Goal: Task Accomplishment & Management: Use online tool/utility

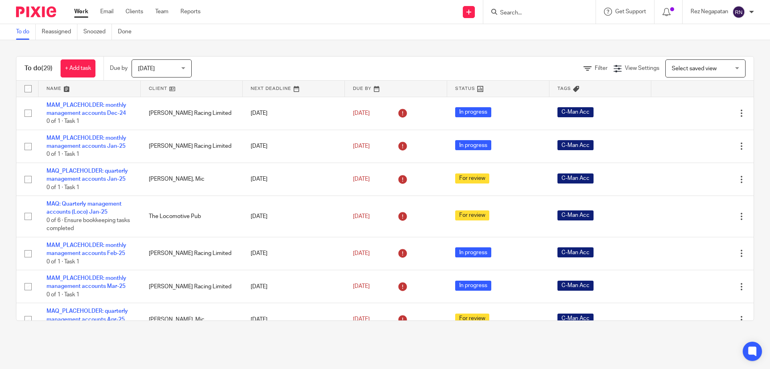
click at [537, 16] on input "Search" at bounding box center [536, 13] width 72 height 7
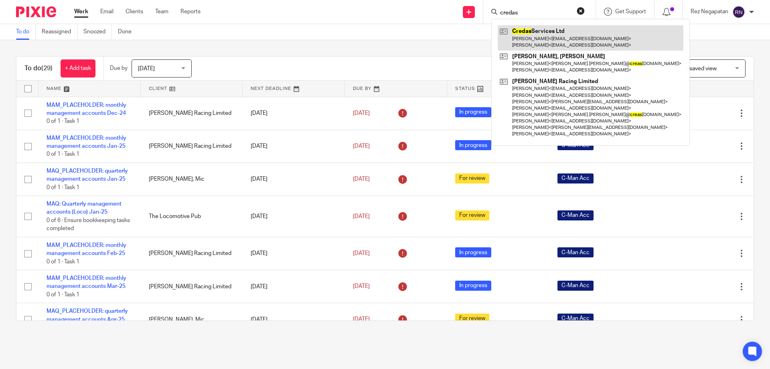
type input "credas"
click at [543, 41] on link at bounding box center [591, 37] width 186 height 25
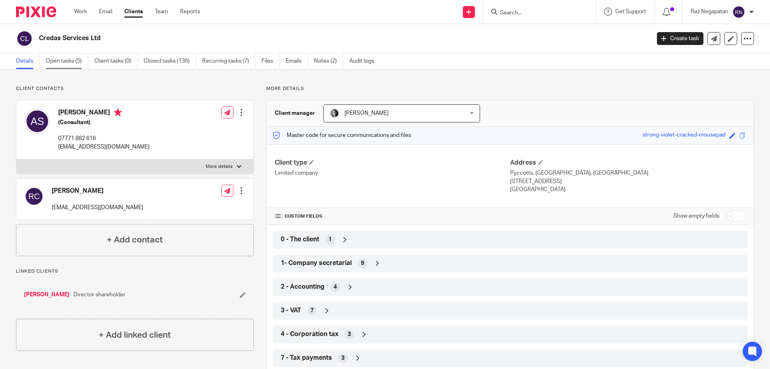
click at [65, 59] on link "Open tasks (5)" at bounding box center [67, 61] width 43 height 16
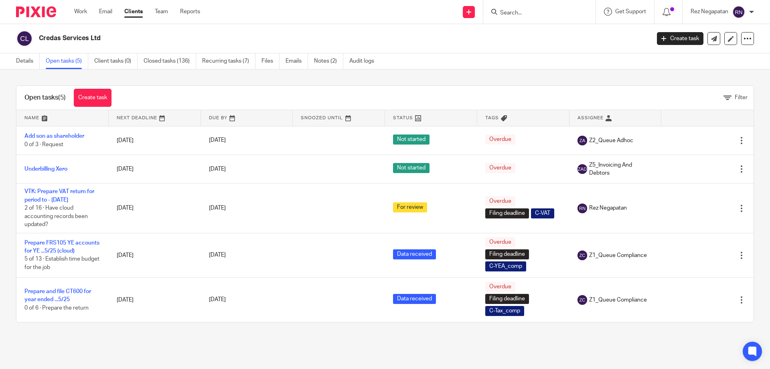
click at [63, 59] on link "Open tasks (5)" at bounding box center [67, 61] width 43 height 16
click at [415, 44] on div "Credas Services Ltd" at bounding box center [330, 38] width 629 height 17
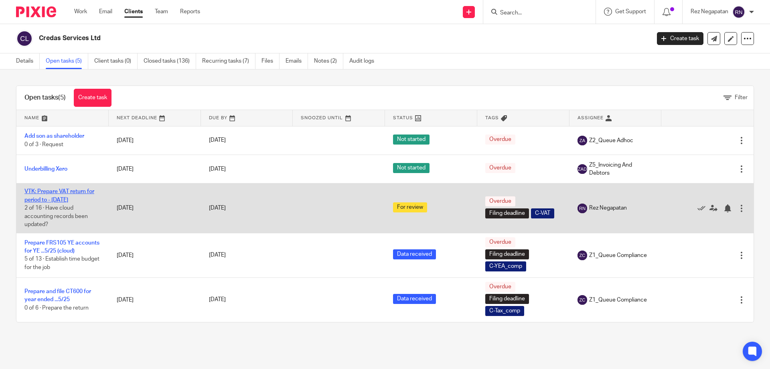
click at [55, 199] on link "VTK: Prepare VAT return for period to - [DATE]" at bounding box center [59, 196] width 70 height 14
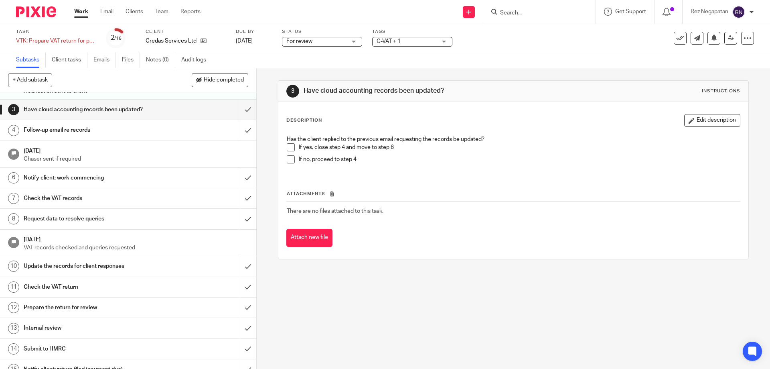
scroll to position [72, 0]
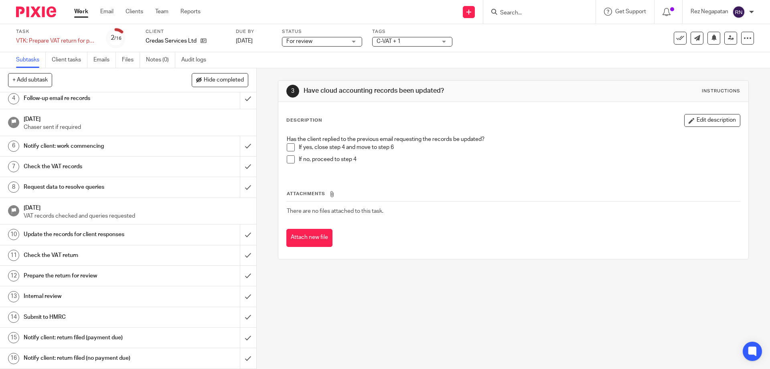
click at [116, 339] on h1 "Notify client: return filed (payment due)" at bounding box center [93, 337] width 139 height 12
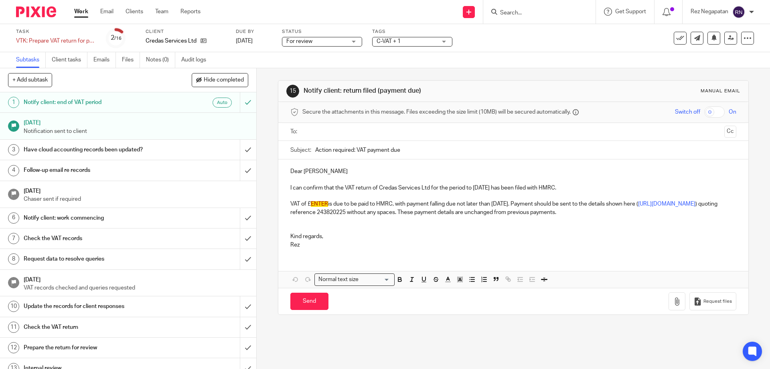
scroll to position [72, 0]
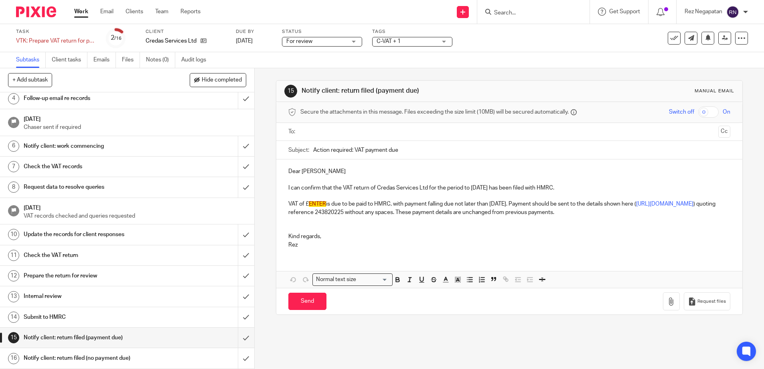
click at [326, 204] on p "VAT of £ ENTER is due to be paid to HMRC, with payment falling due not later th…" at bounding box center [509, 208] width 442 height 16
click at [447, 225] on p at bounding box center [513, 224] width 446 height 16
click at [309, 247] on p "Rez" at bounding box center [513, 245] width 446 height 8
click at [679, 173] on p "Dear Andrew" at bounding box center [513, 171] width 446 height 8
click at [744, 37] on icon at bounding box center [748, 38] width 8 height 8
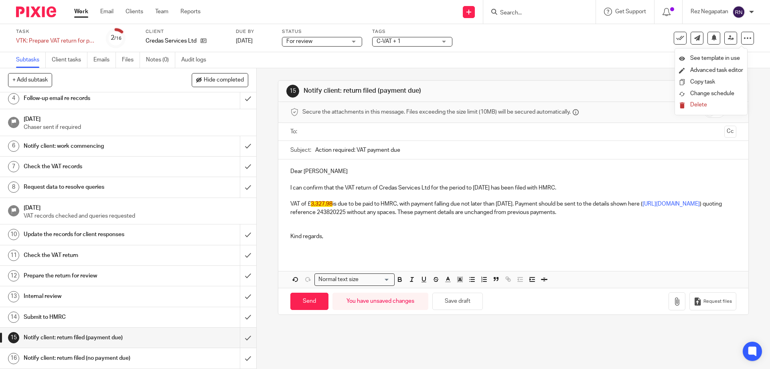
click at [381, 242] on p at bounding box center [513, 245] width 446 height 8
click at [388, 130] on input "text" at bounding box center [513, 131] width 416 height 9
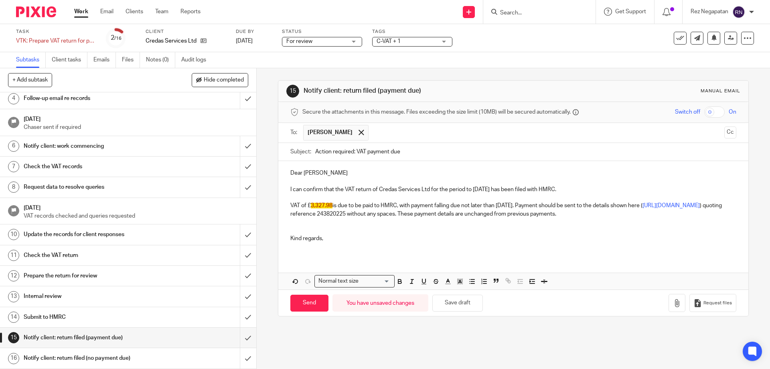
click at [401, 244] on p at bounding box center [513, 246] width 446 height 8
click at [304, 307] on input "Send" at bounding box center [309, 303] width 38 height 17
type input "Sent"
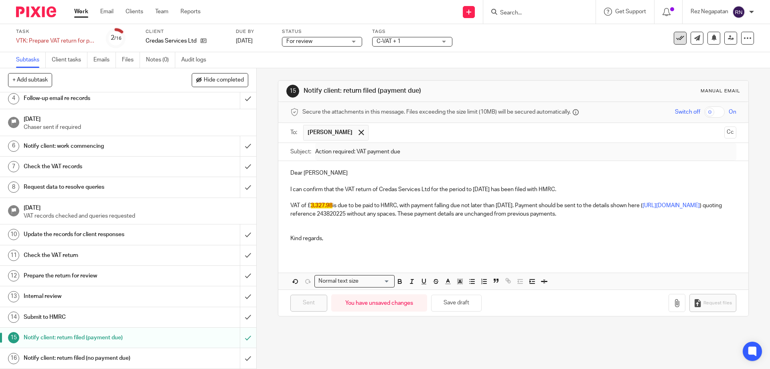
click at [676, 37] on icon at bounding box center [680, 38] width 8 height 8
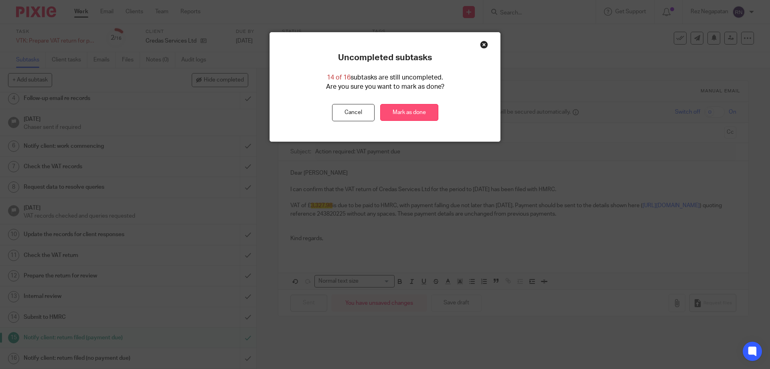
click at [407, 111] on link "Mark as done" at bounding box center [409, 112] width 58 height 17
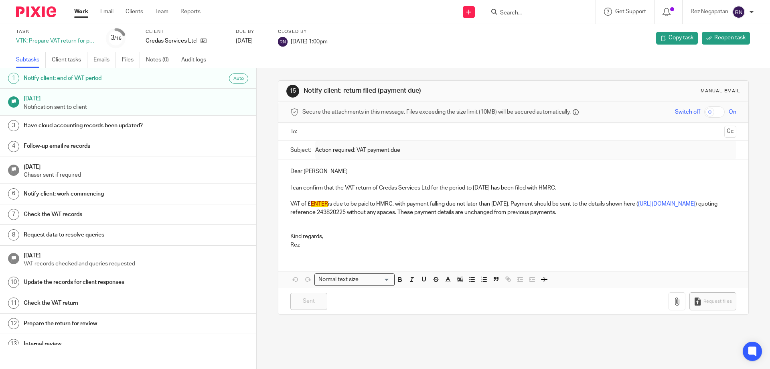
click at [643, 92] on div "15 Notify client: return filed (payment due) Manual email" at bounding box center [513, 91] width 454 height 13
